Goal: Task Accomplishment & Management: Use online tool/utility

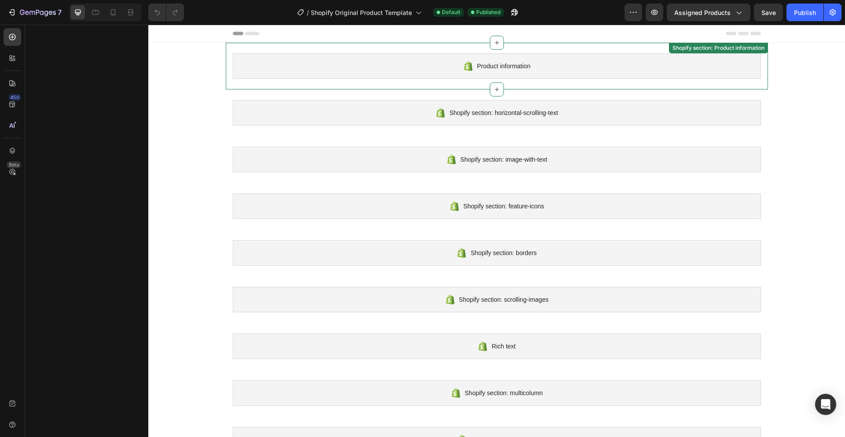
click at [538, 73] on div "Product information" at bounding box center [497, 66] width 528 height 26
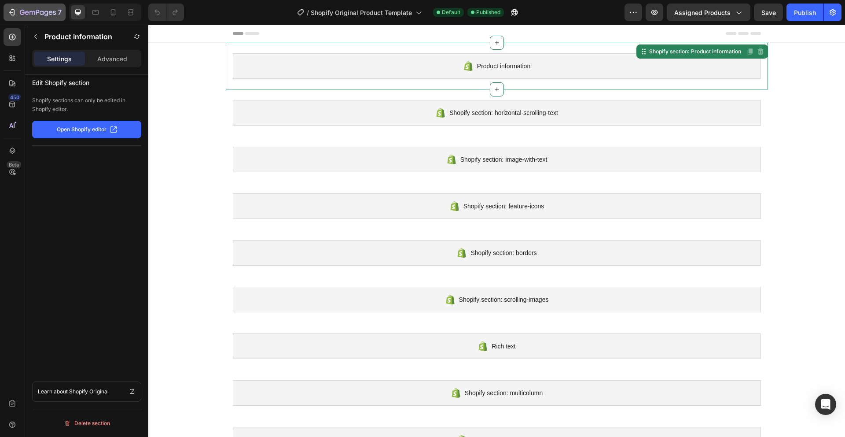
click at [18, 4] on button "7" at bounding box center [35, 13] width 62 height 18
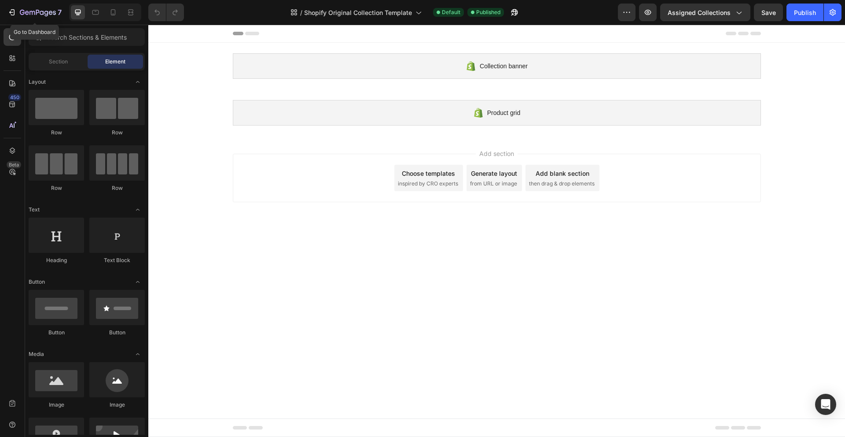
click at [20, 16] on icon "button" at bounding box center [38, 12] width 36 height 7
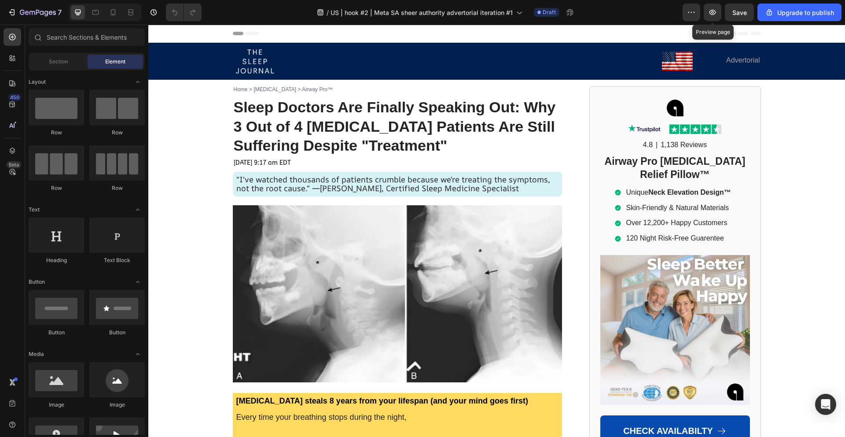
click at [676, 18] on div "/ US | hook #2 | Meta SA sheer authority advertorial iteration #1 Draft" at bounding box center [446, 13] width 474 height 18
click at [687, 15] on icon "button" at bounding box center [691, 12] width 9 height 9
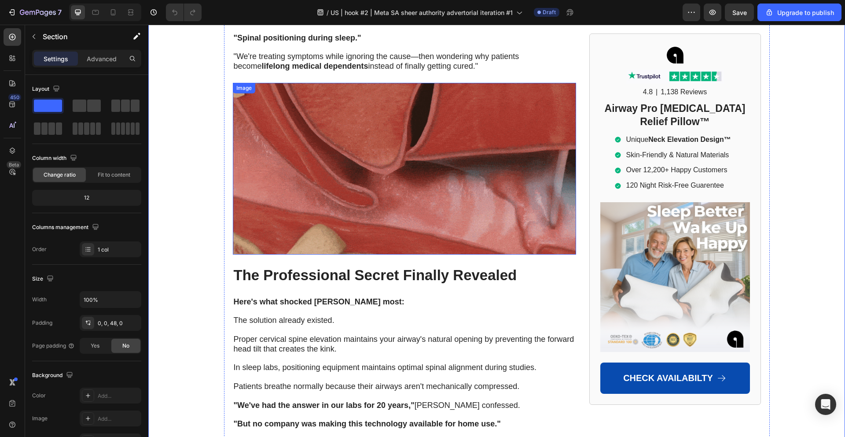
click at [399, 162] on img at bounding box center [404, 169] width 343 height 172
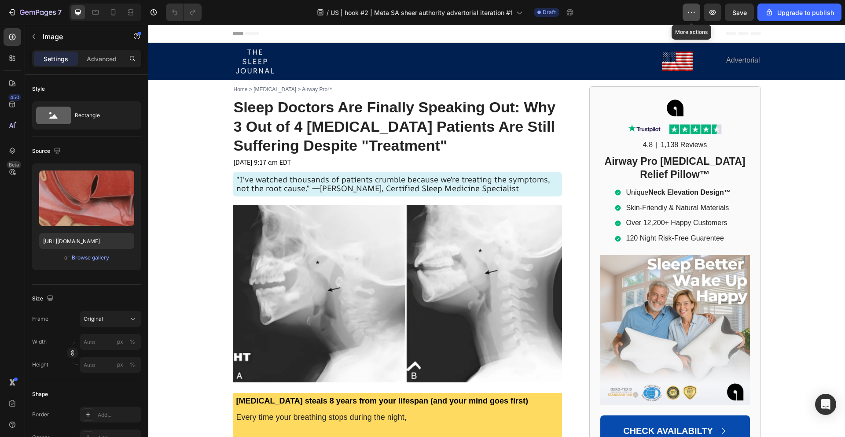
click at [687, 15] on button "button" at bounding box center [692, 13] width 18 height 18
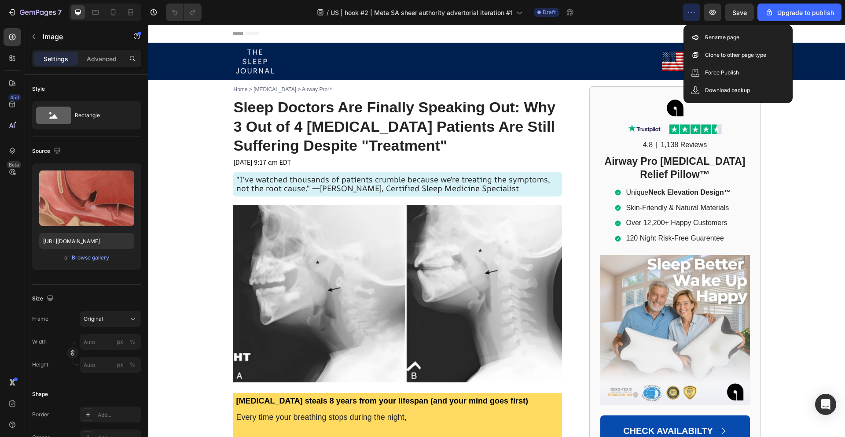
click at [574, 33] on div "Header" at bounding box center [497, 34] width 528 height 18
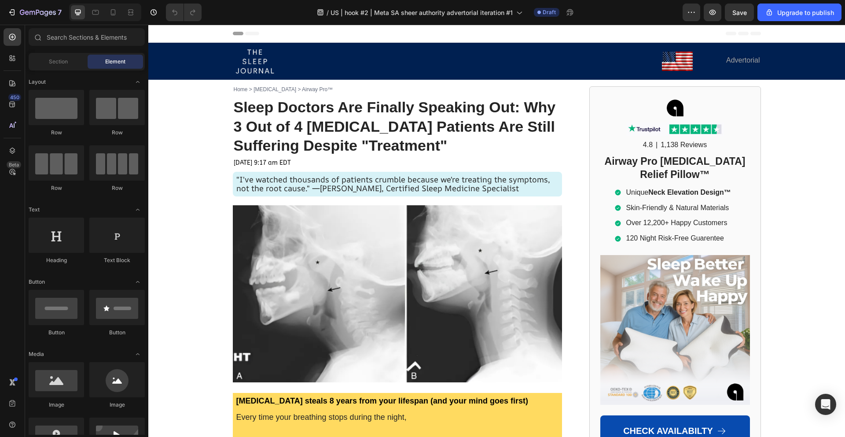
click at [495, 36] on div "Header" at bounding box center [497, 34] width 528 height 18
click at [162, 31] on div "Header" at bounding box center [170, 33] width 33 height 11
click at [158, 33] on icon at bounding box center [158, 33] width 3 height 3
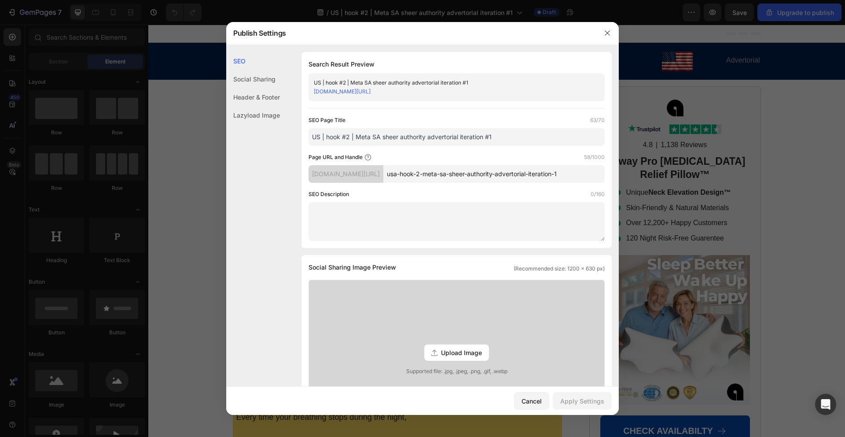
click at [247, 82] on div "Social Sharing" at bounding box center [253, 79] width 54 height 18
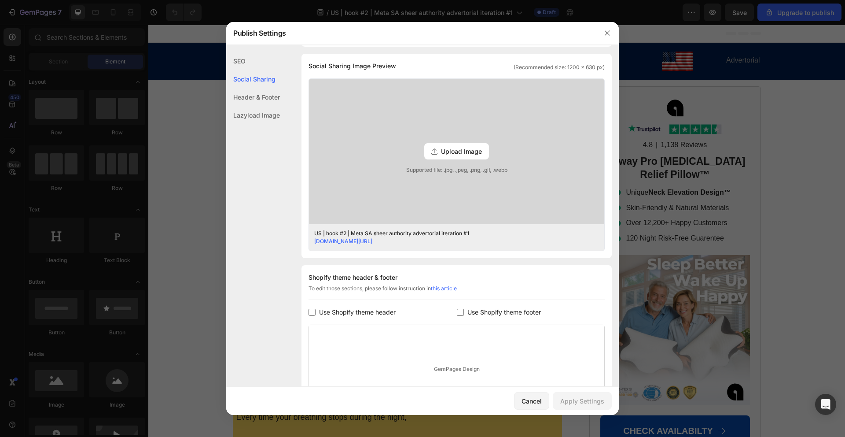
click at [251, 88] on div "Header & Footer" at bounding box center [253, 97] width 54 height 18
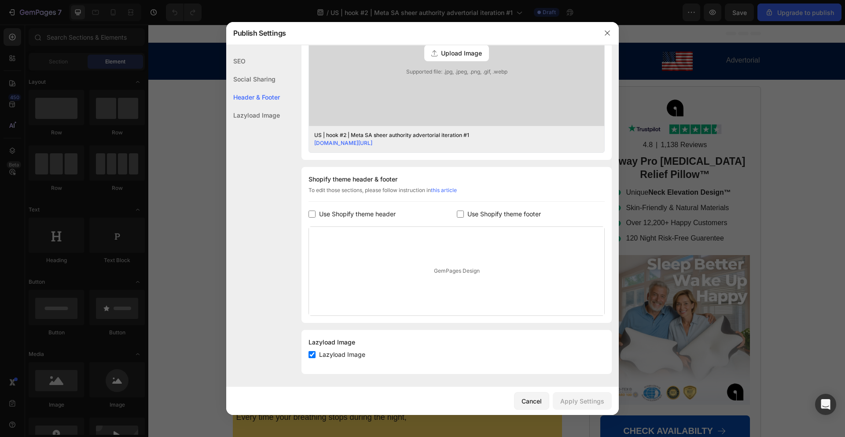
scroll to position [300, 0]
click at [253, 111] on div "Lazyload Image" at bounding box center [253, 115] width 54 height 18
click at [261, 92] on div "Header & Footer" at bounding box center [253, 97] width 54 height 18
click at [259, 96] on div "Header & Footer" at bounding box center [253, 97] width 54 height 18
click at [531, 389] on div "Cancel Apply Settings" at bounding box center [422, 401] width 393 height 28
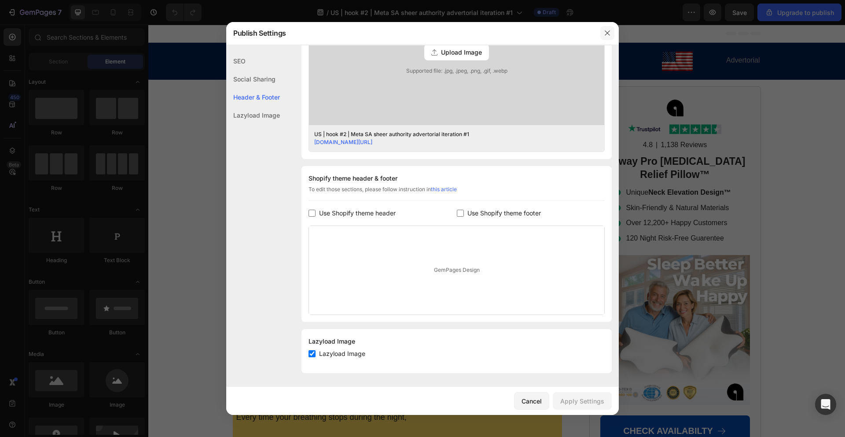
click at [608, 39] on button "button" at bounding box center [608, 33] width 14 height 14
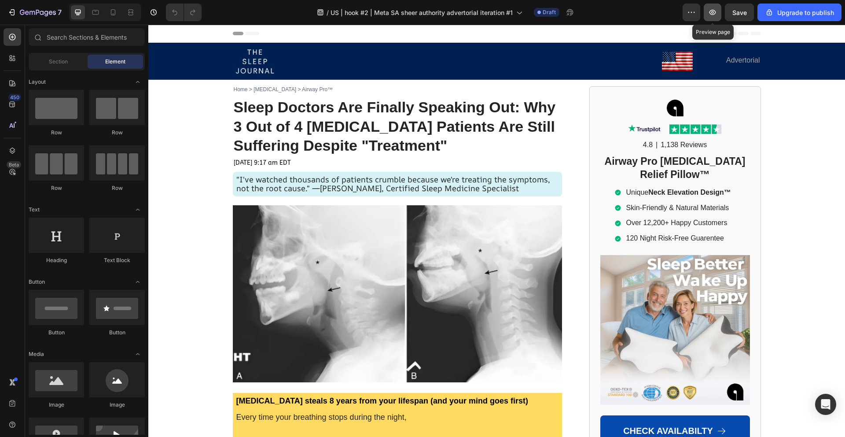
click at [718, 10] on button "button" at bounding box center [713, 13] width 18 height 18
click at [175, 34] on span "Header" at bounding box center [174, 33] width 19 height 9
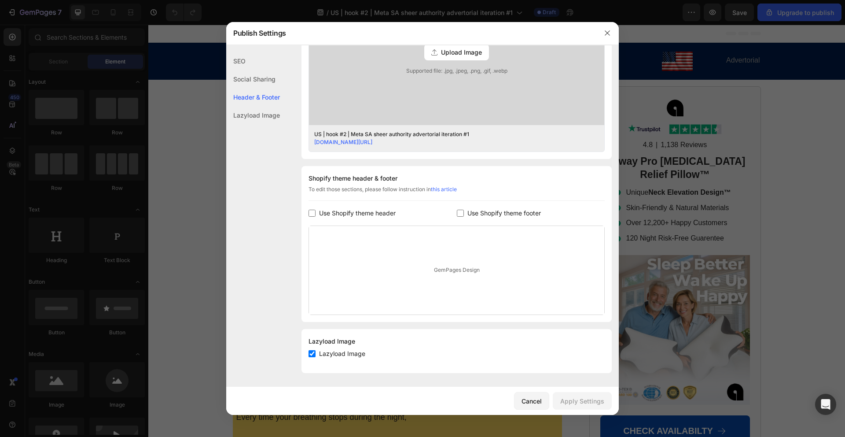
click at [312, 211] on input "checkbox" at bounding box center [312, 213] width 7 height 7
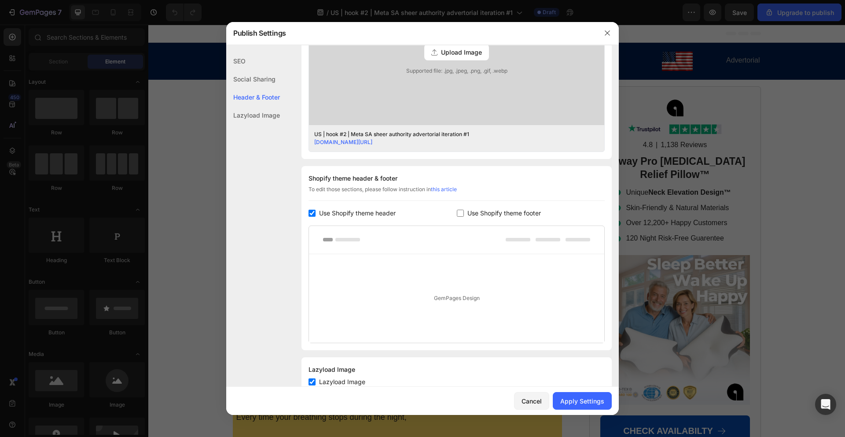
click at [312, 211] on input "checkbox" at bounding box center [312, 213] width 7 height 7
checkbox input "false"
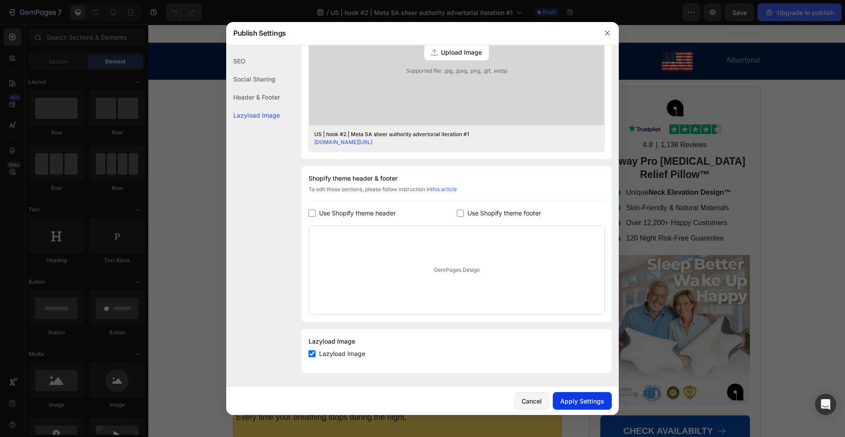
click at [586, 401] on div "Apply Settings" at bounding box center [582, 400] width 44 height 9
click at [608, 32] on icon "button" at bounding box center [607, 32] width 7 height 7
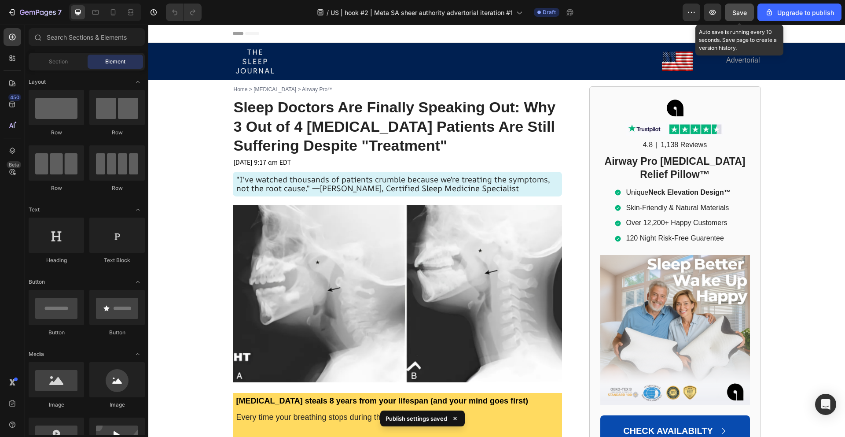
click at [740, 13] on span "Save" at bounding box center [740, 12] width 15 height 7
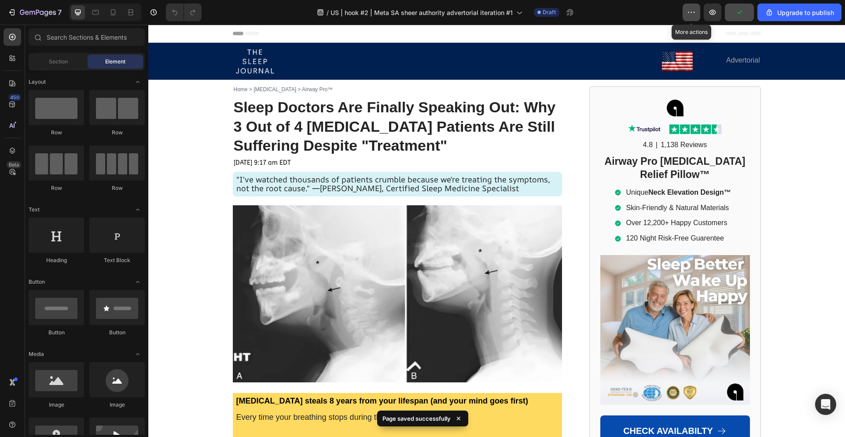
click at [687, 14] on button "button" at bounding box center [692, 13] width 18 height 18
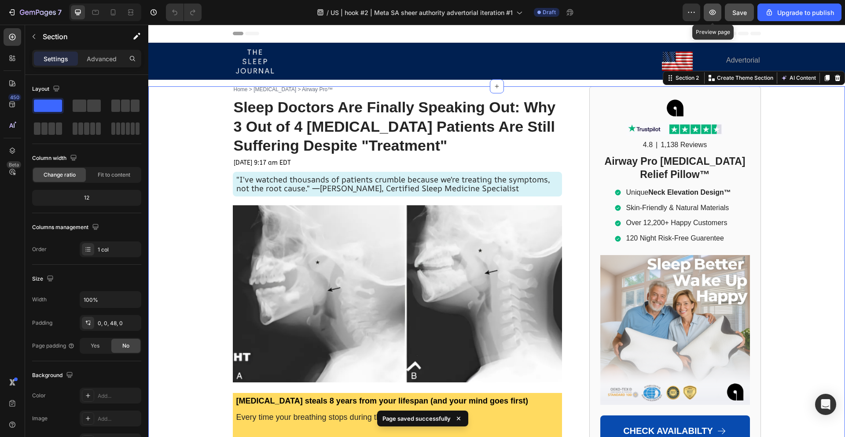
click at [710, 13] on icon "button" at bounding box center [712, 12] width 9 height 9
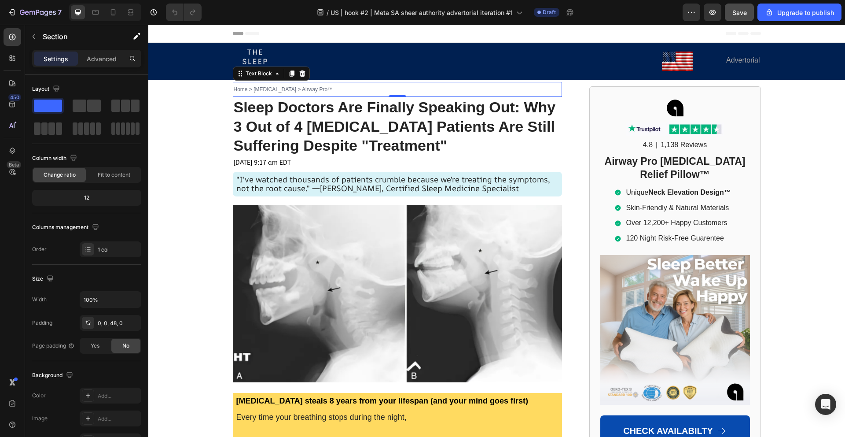
click at [262, 90] on span "Home > Sleep Apnea > Airway Pro™" at bounding box center [284, 89] width 100 height 6
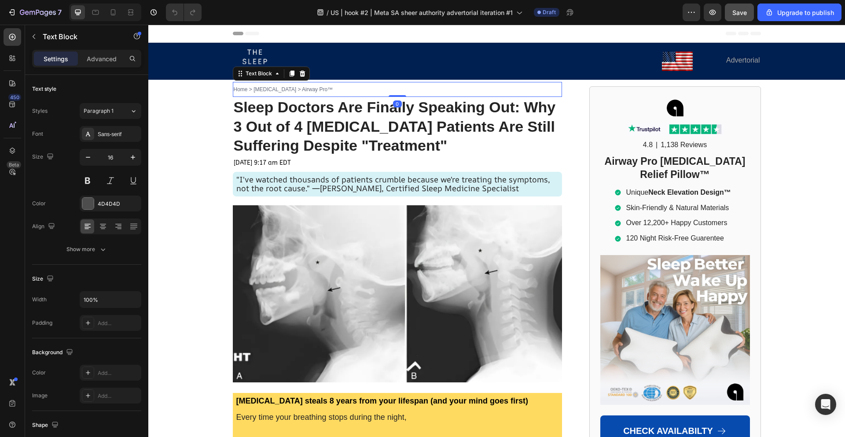
click at [270, 89] on span "Home > Sleep Apnea > Airway Pro™" at bounding box center [284, 89] width 100 height 6
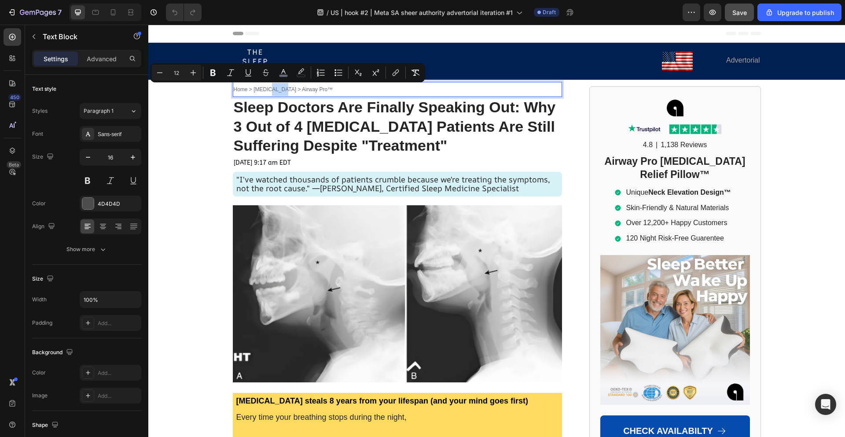
click at [269, 88] on span "Home > Sleep Apnea > Airway Pro™" at bounding box center [284, 89] width 100 height 6
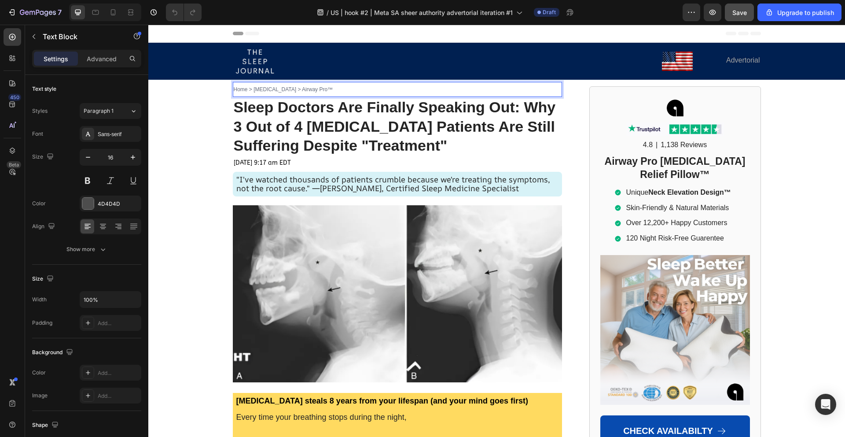
click at [262, 88] on span "Home > Sleep Apnea > Airway Pro™" at bounding box center [284, 89] width 100 height 6
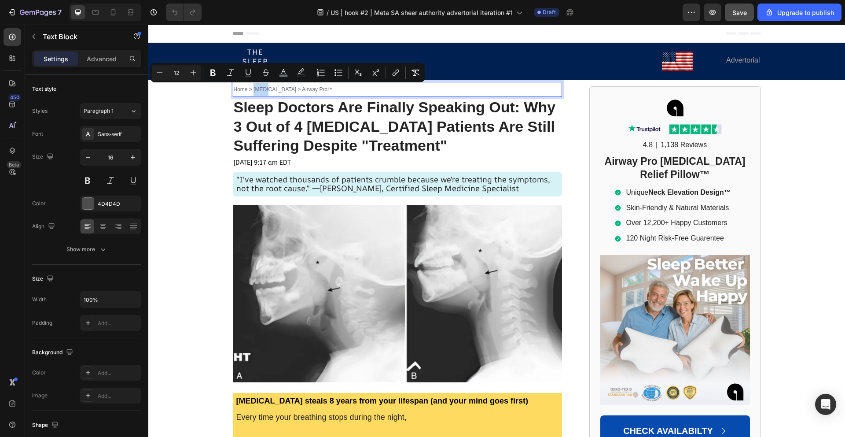
click at [265, 89] on span "Home > Sleep Apnea > Airway Pro™" at bounding box center [284, 89] width 100 height 6
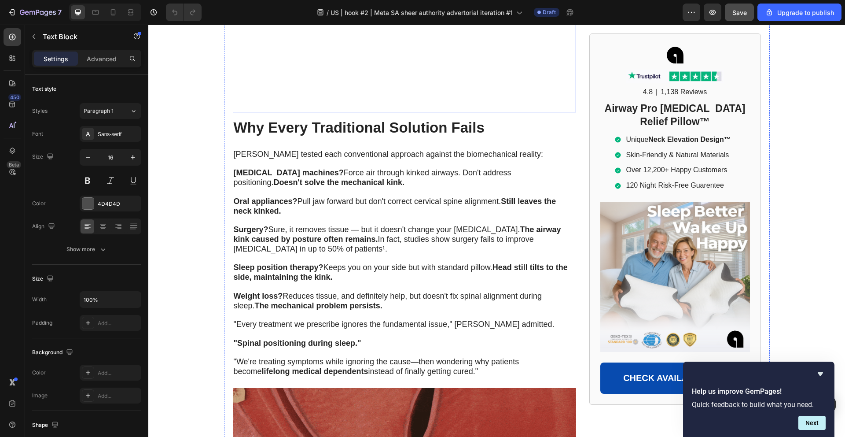
scroll to position [3111, 0]
